Goal: Task Accomplishment & Management: Manage account settings

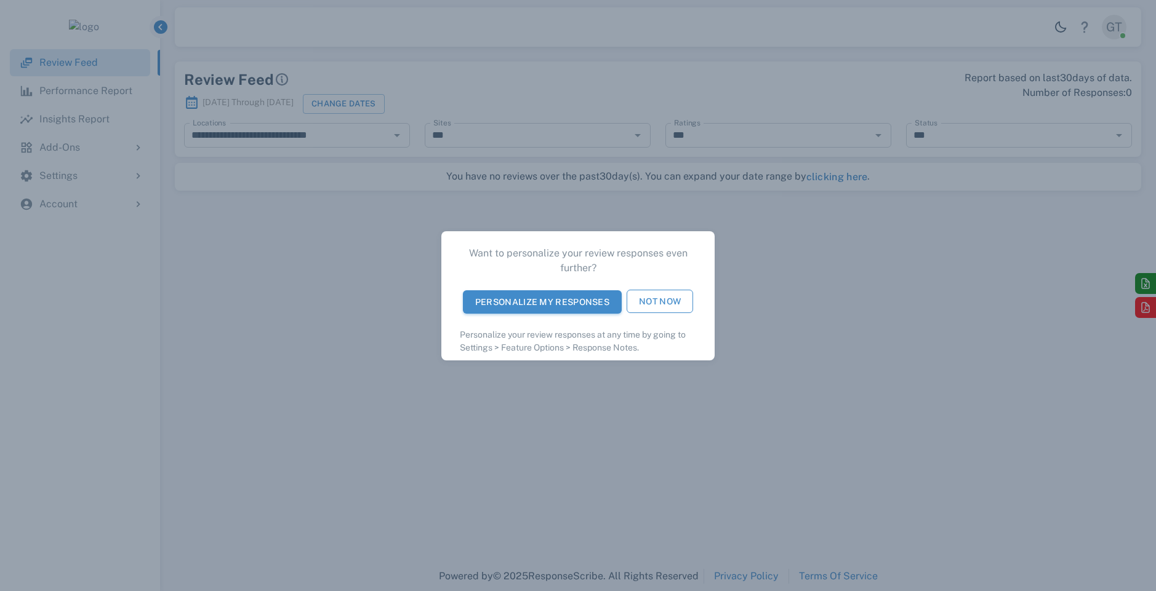
click at [657, 297] on button "Not Now" at bounding box center [659, 301] width 66 height 23
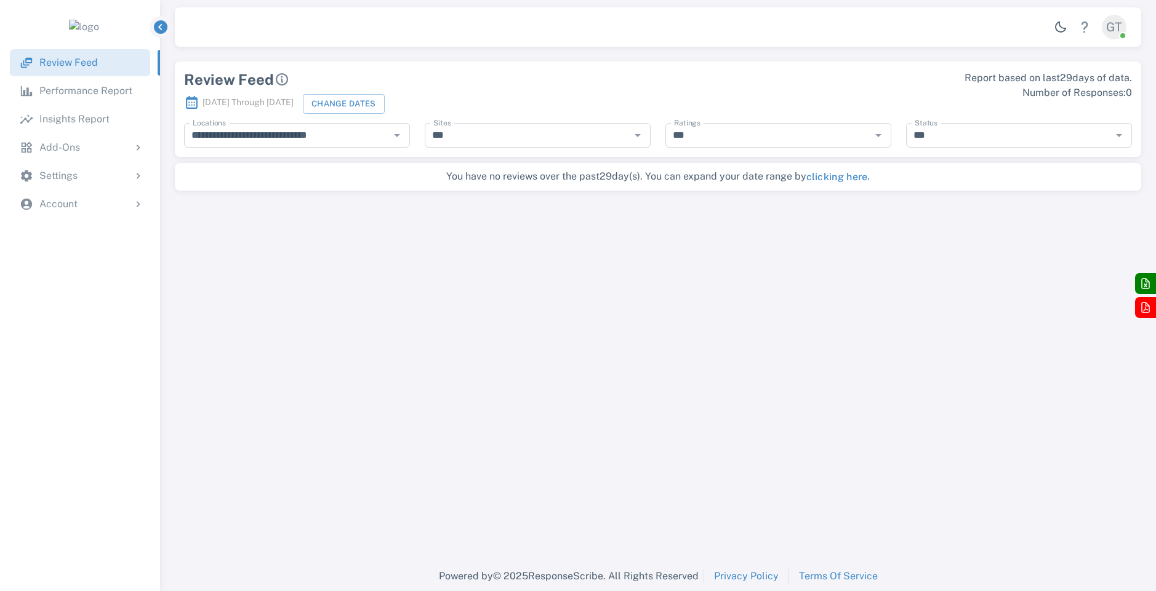
click at [116, 146] on div "Add-Ons" at bounding box center [91, 147] width 105 height 15
click at [89, 202] on p "Review Requests" at bounding box center [78, 204] width 78 height 15
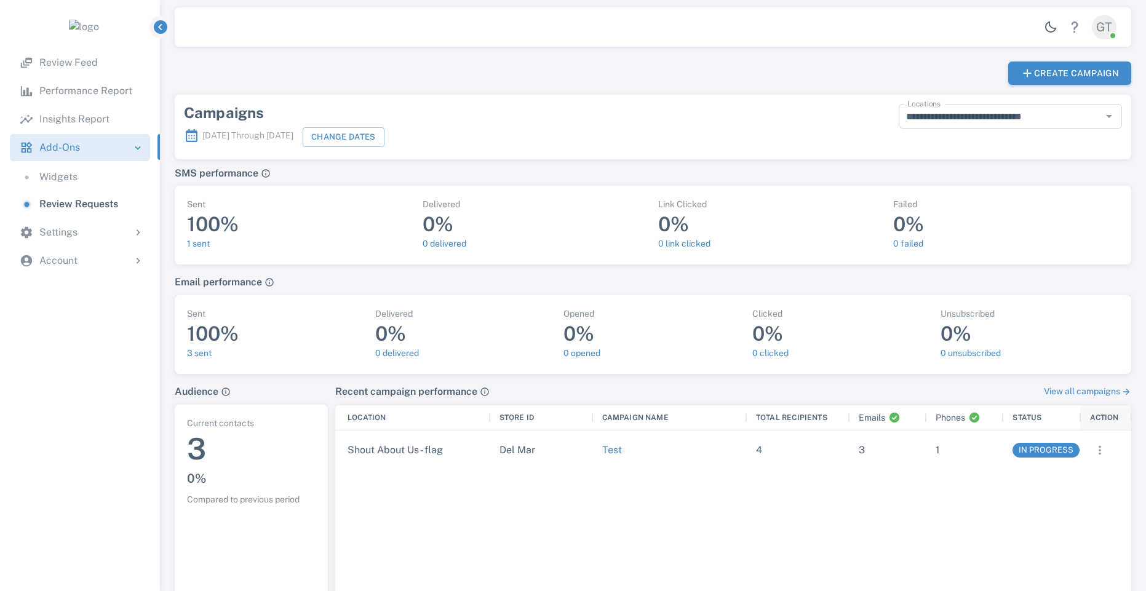
scroll to position [222, 787]
click at [85, 258] on div "Account" at bounding box center [91, 261] width 105 height 15
click at [67, 312] on p "Billing Information" at bounding box center [81, 317] width 85 height 15
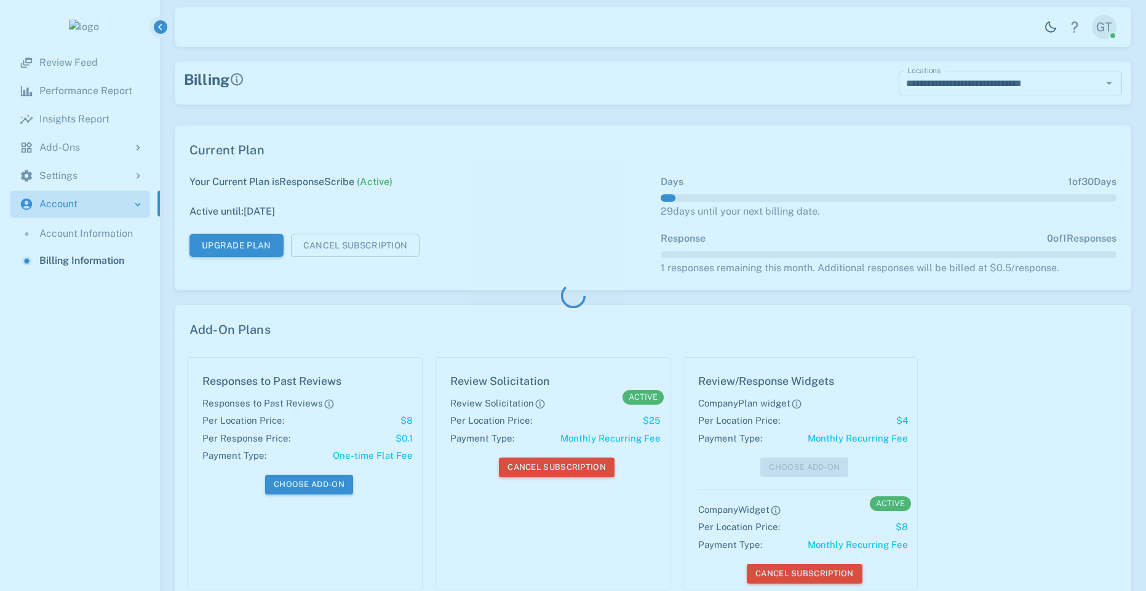
type input "**********"
type input "*******"
type input "*****"
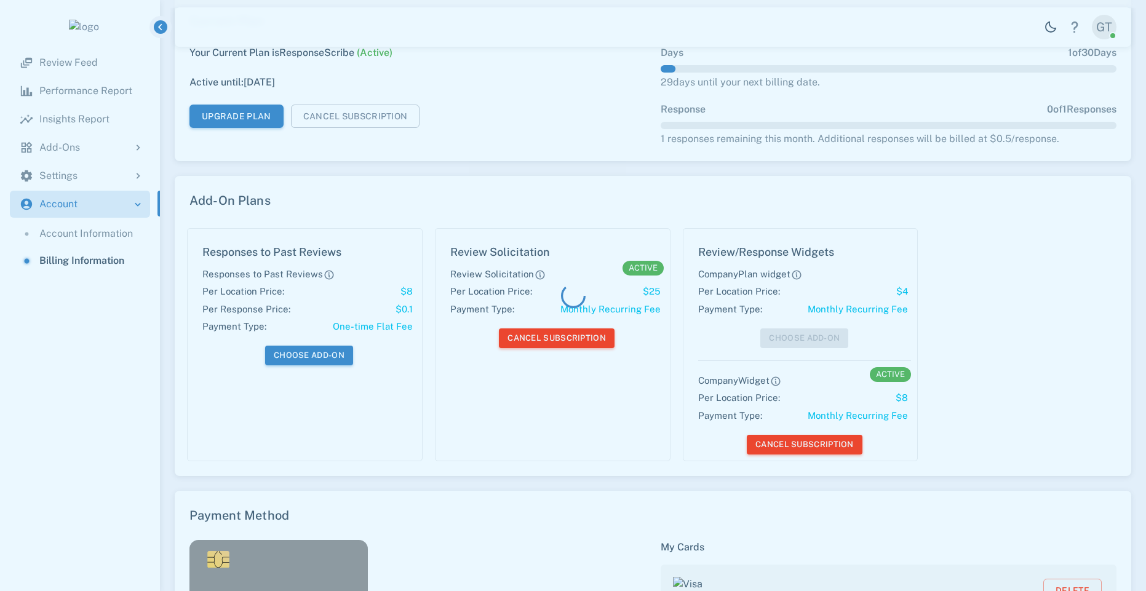
scroll to position [348, 948]
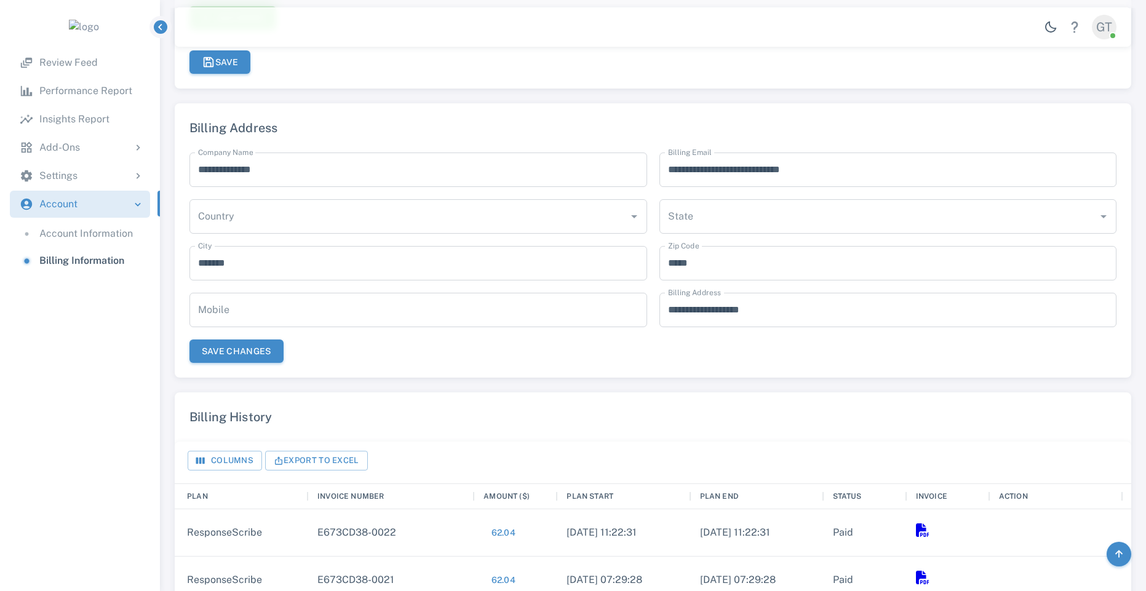
type input "**********"
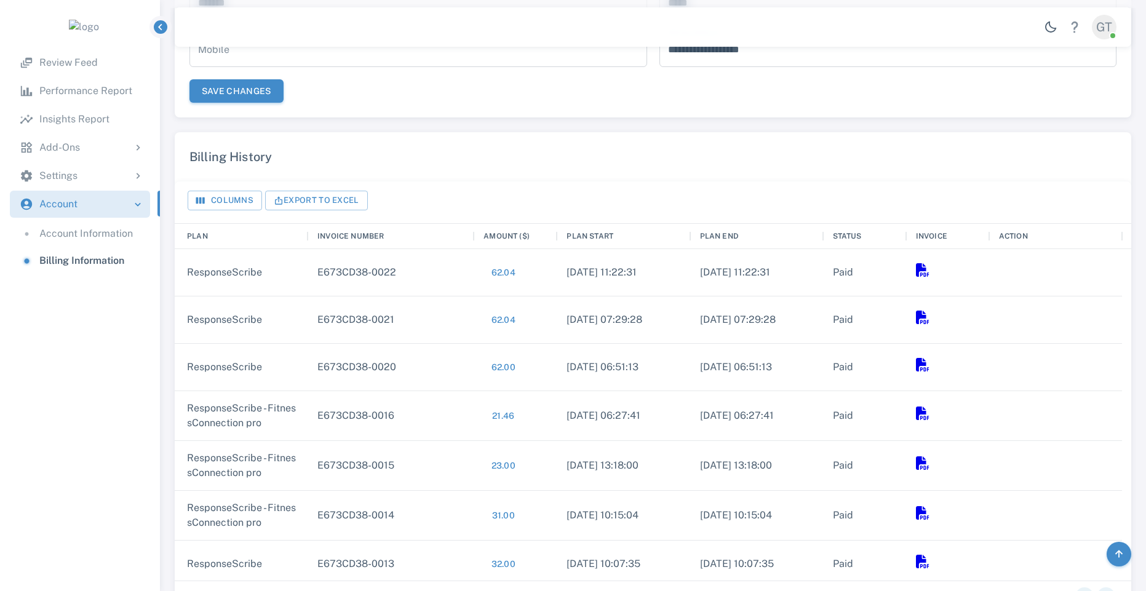
scroll to position [1403, 0]
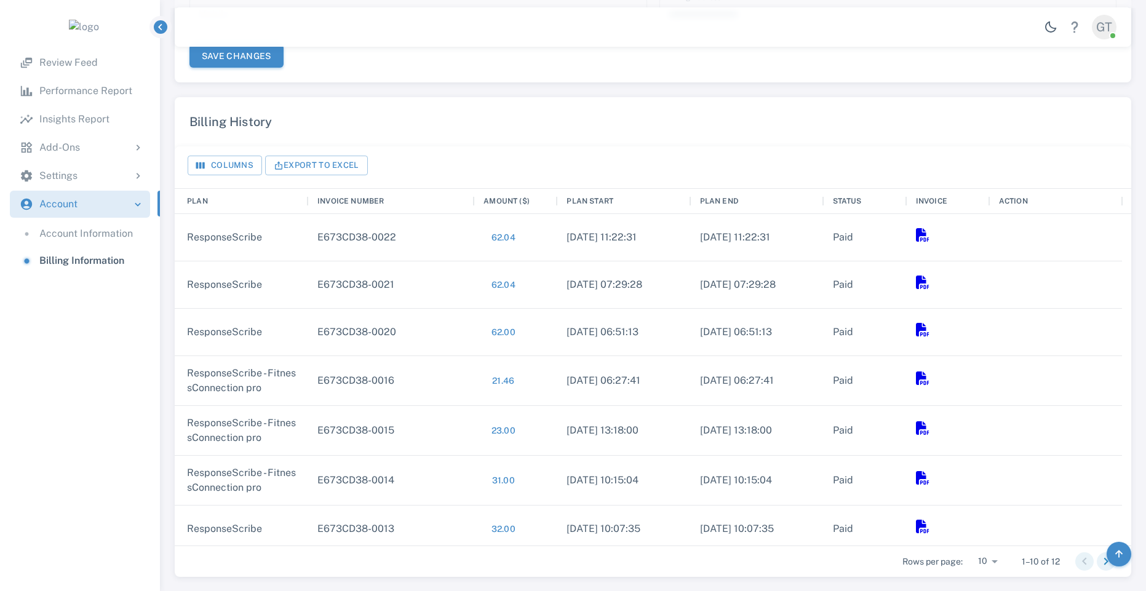
click at [925, 234] on icon at bounding box center [922, 235] width 13 height 14
click at [499, 236] on button "62.04" at bounding box center [503, 236] width 39 height 27
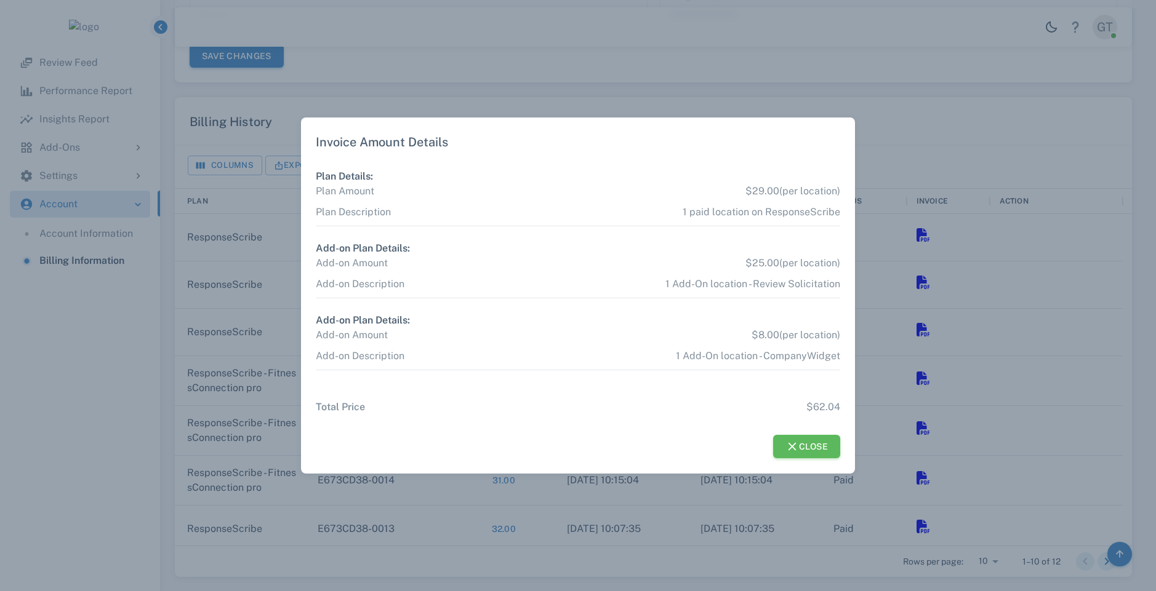
click at [801, 449] on button "Close" at bounding box center [807, 446] width 68 height 23
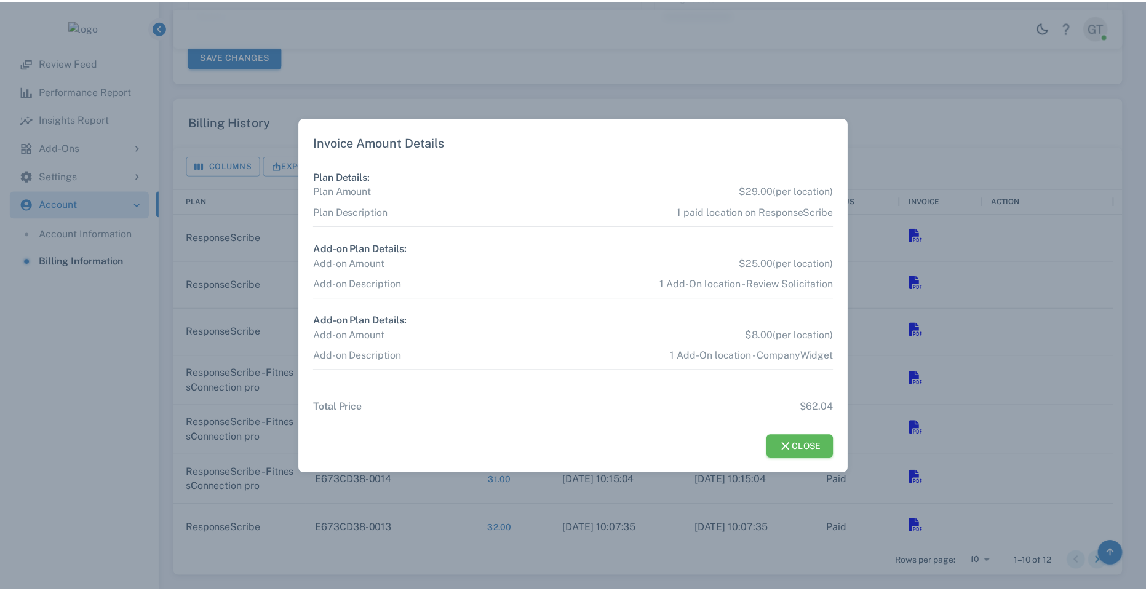
scroll to position [10, 10]
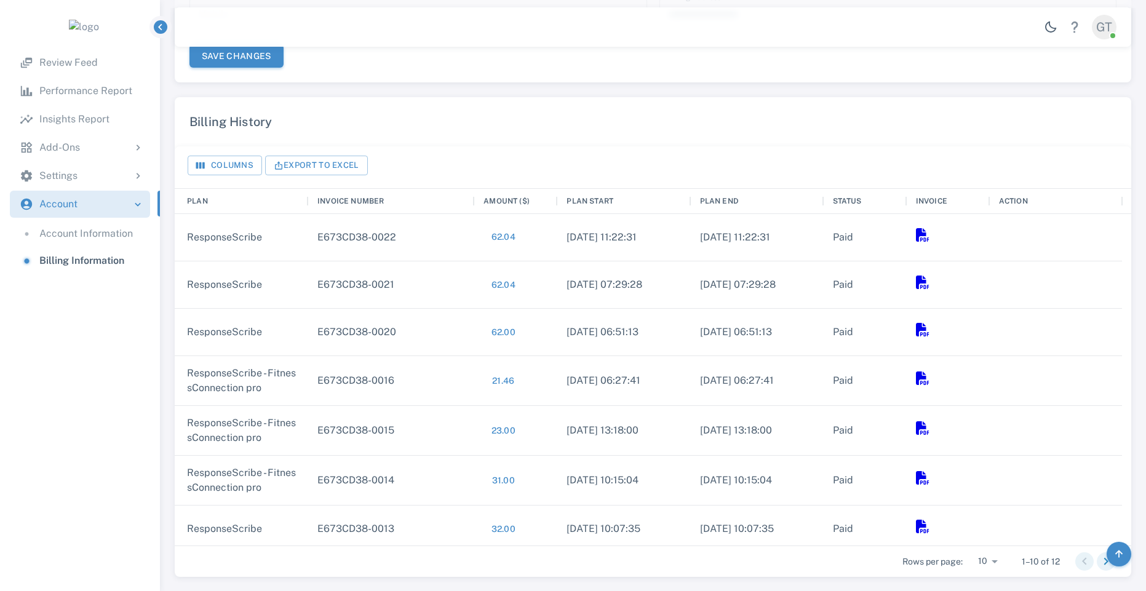
click at [499, 236] on button "62.04" at bounding box center [503, 236] width 39 height 27
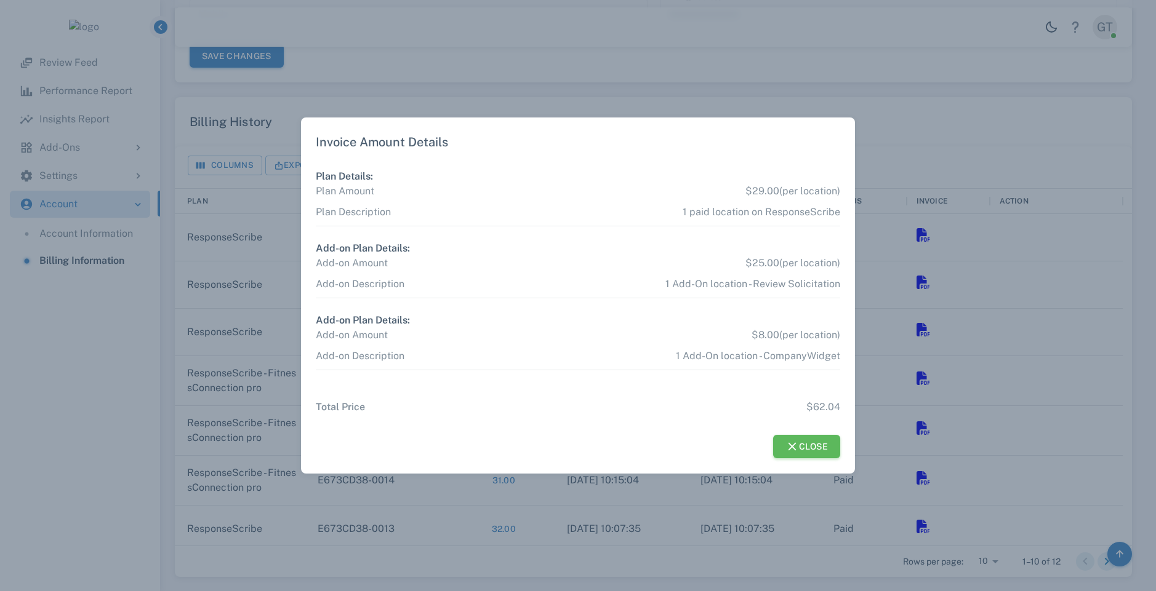
click at [805, 445] on button "Close" at bounding box center [807, 446] width 68 height 23
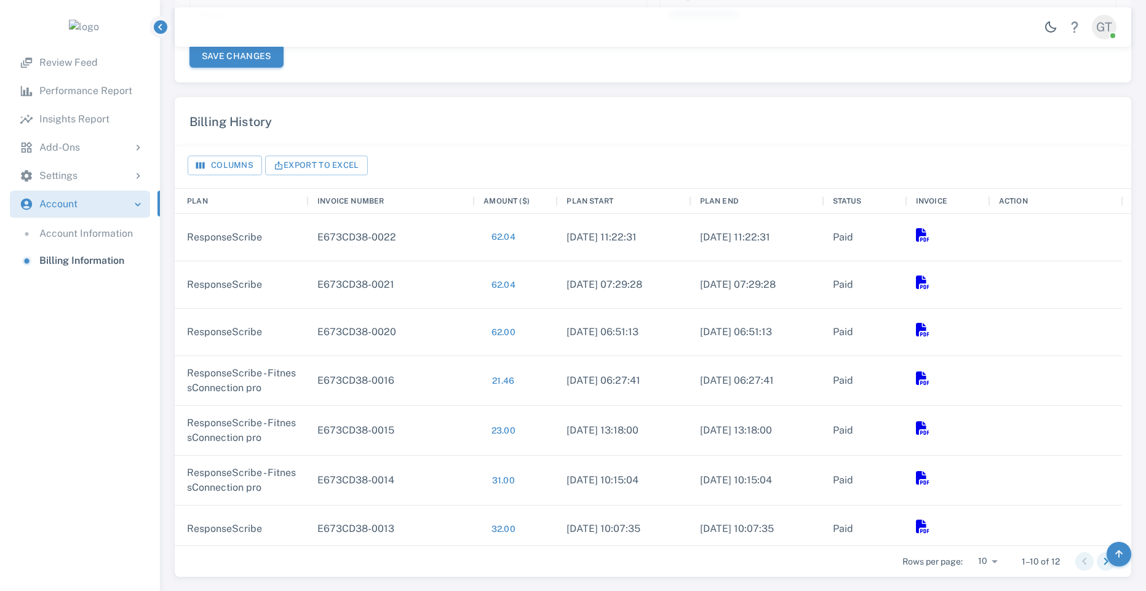
click at [509, 240] on button "62.04" at bounding box center [503, 236] width 39 height 27
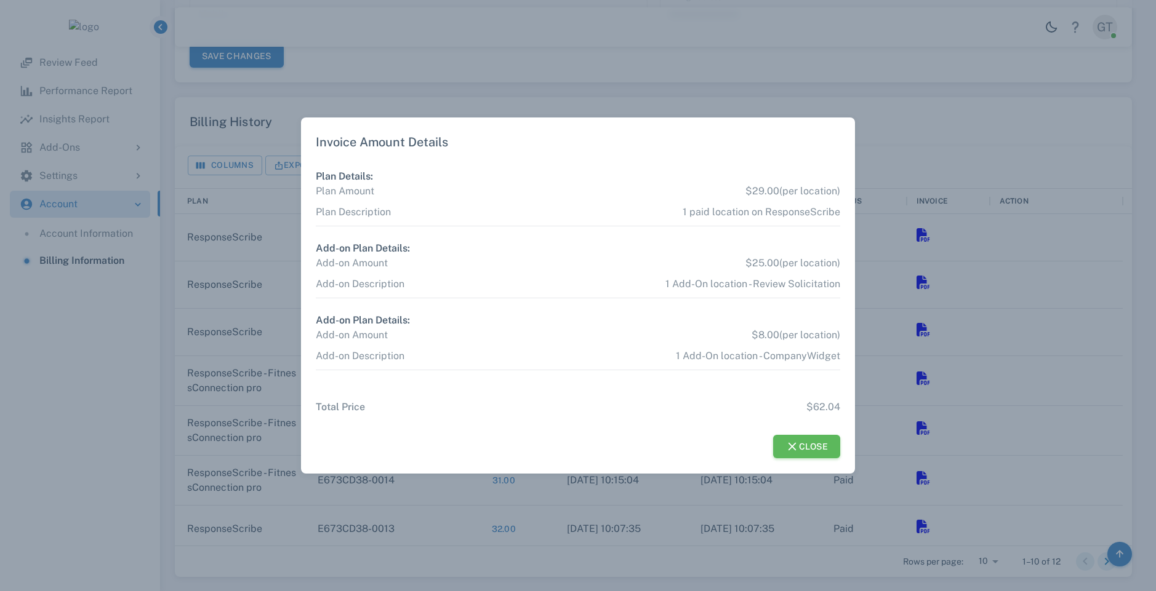
click at [811, 444] on button "Close" at bounding box center [807, 446] width 68 height 23
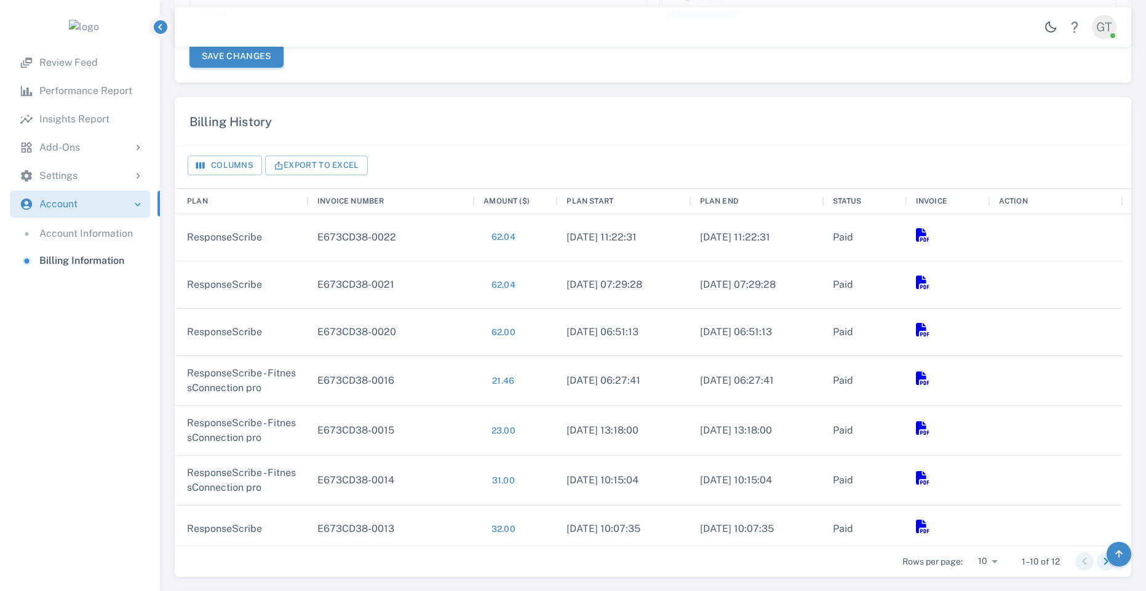
click at [520, 228] on button "62.04" at bounding box center [503, 236] width 39 height 27
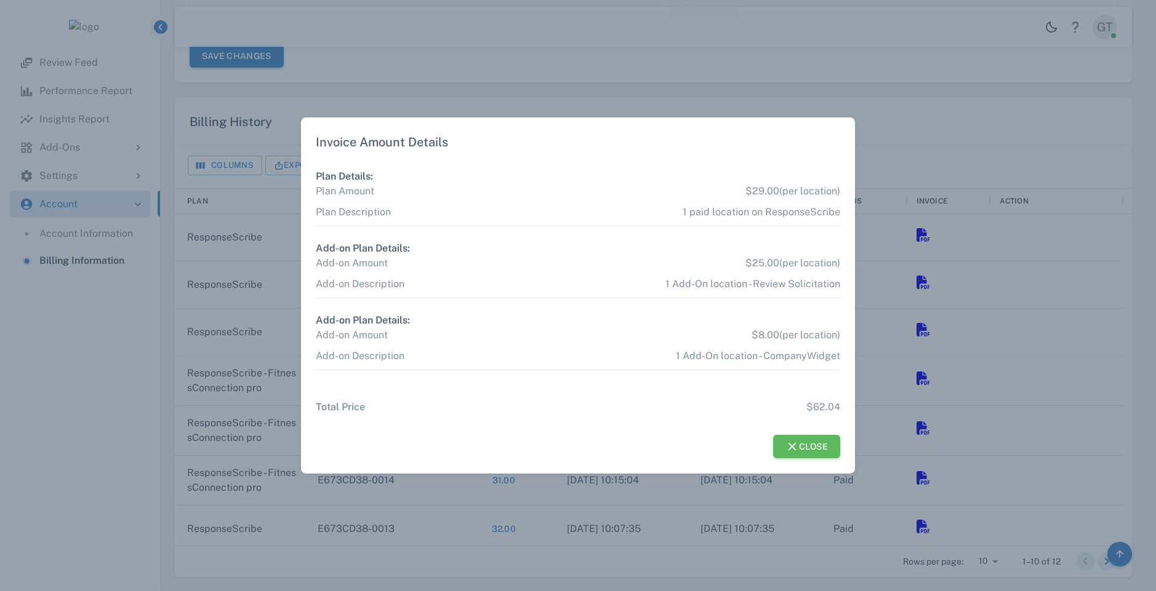
click at [810, 442] on button "Close" at bounding box center [807, 446] width 68 height 23
